Goal: Information Seeking & Learning: Learn about a topic

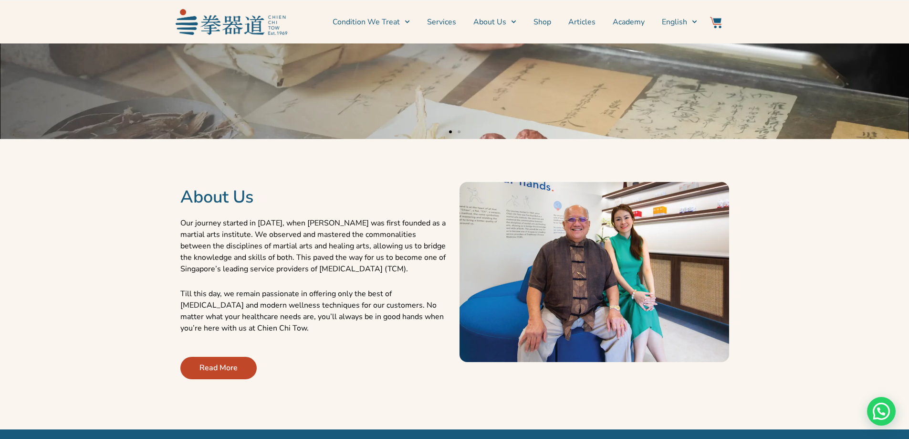
scroll to position [286, 0]
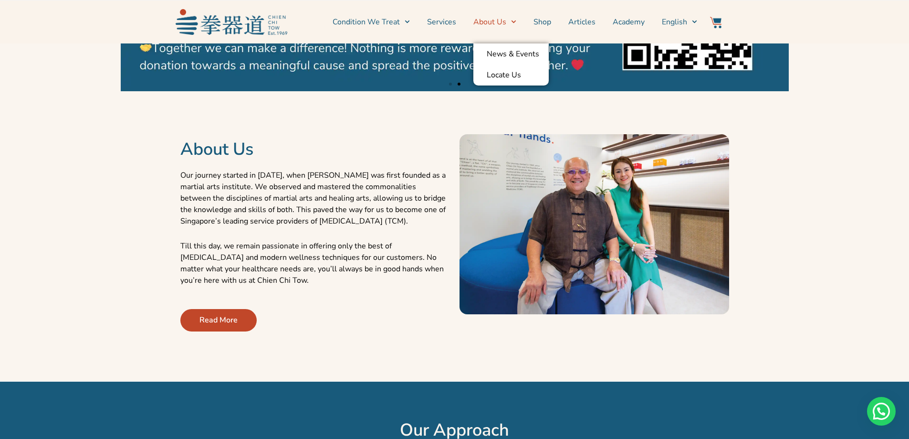
click at [512, 21] on span "Menu" at bounding box center [511, 21] width 10 height 15
click at [418, 24] on li "Condition We Treat Common Conditions Symptom Checker" at bounding box center [376, 22] width 86 height 24
click at [416, 23] on li "Condition We Treat Common Conditions Symptom Checker" at bounding box center [376, 22] width 86 height 24
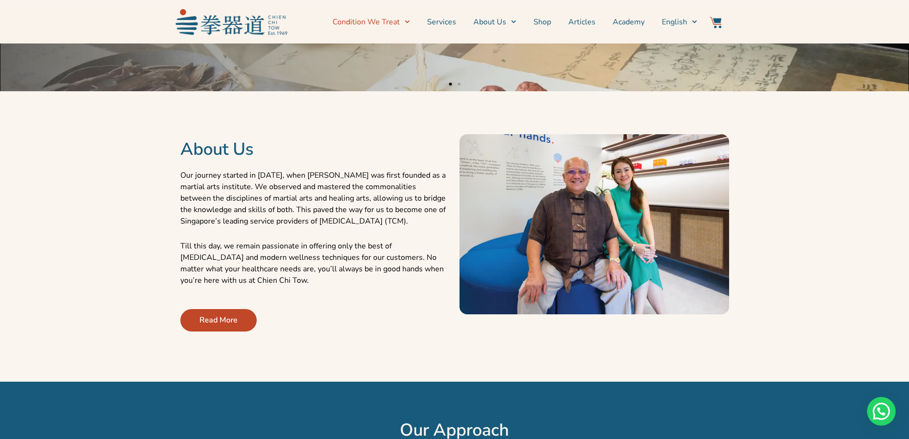
click at [410, 23] on icon "Menu" at bounding box center [407, 21] width 5 height 5
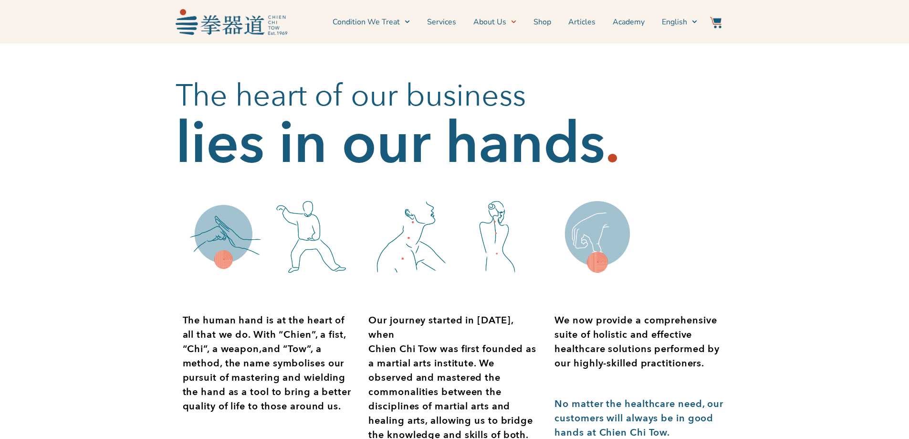
click at [3, 82] on section "The heart of our business lies in our hands ." at bounding box center [454, 114] width 909 height 143
